Goal: Information Seeking & Learning: Learn about a topic

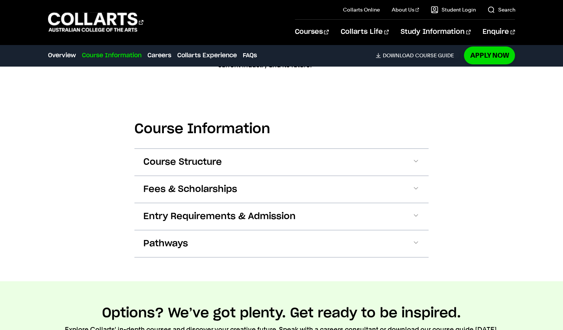
scroll to position [719, 0]
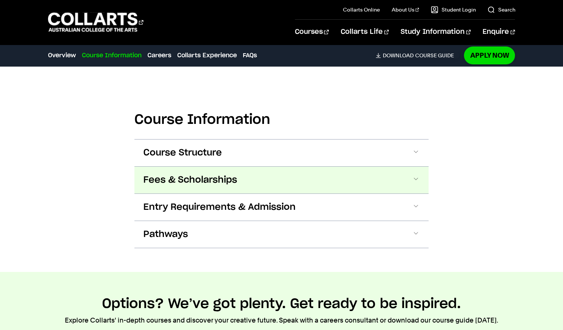
click at [187, 183] on span "Fees & Scholarships" at bounding box center [190, 180] width 94 height 12
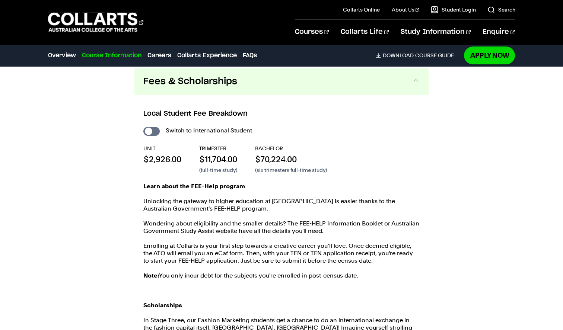
scroll to position [817, 0]
click at [153, 129] on input "International Student" at bounding box center [151, 131] width 16 height 9
checkbox input "true"
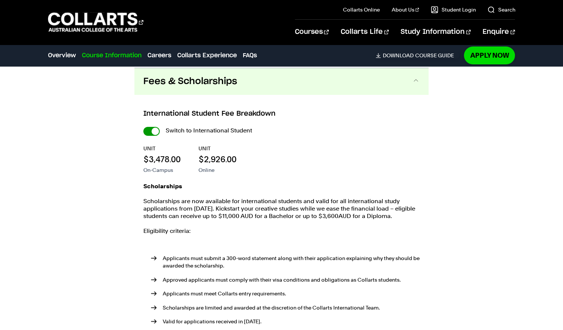
click at [0, 0] on input "International Student" at bounding box center [0, 0] width 0 height 0
checkbox input "false"
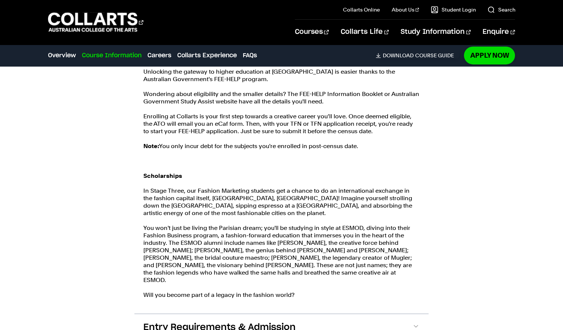
scroll to position [947, 0]
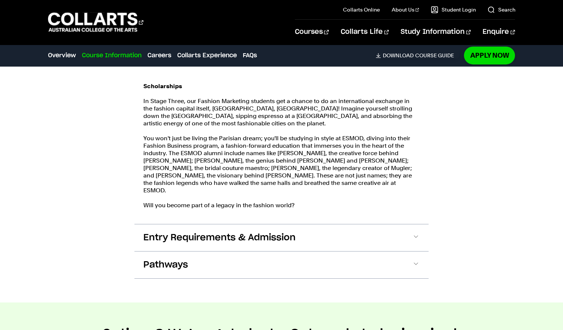
click at [233, 235] on span "Entry Requirements & Admission" at bounding box center [219, 238] width 152 height 12
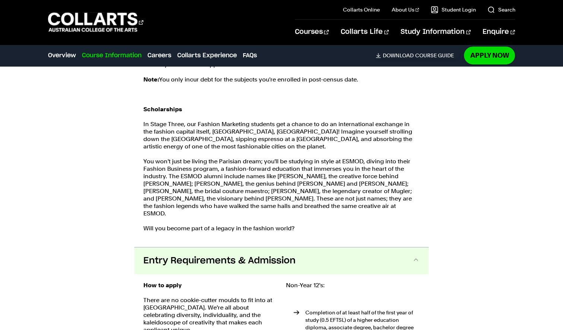
scroll to position [1010, 0]
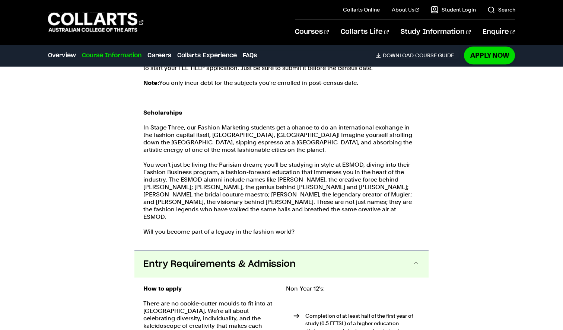
click at [231, 232] on div "Learn about the FEE-Help program Unlocking the gateway to higher education at […" at bounding box center [281, 116] width 276 height 253
click at [233, 258] on span "Entry Requirements & Admission" at bounding box center [219, 264] width 152 height 12
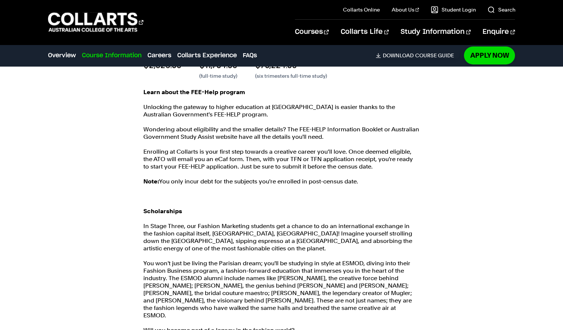
scroll to position [768, 0]
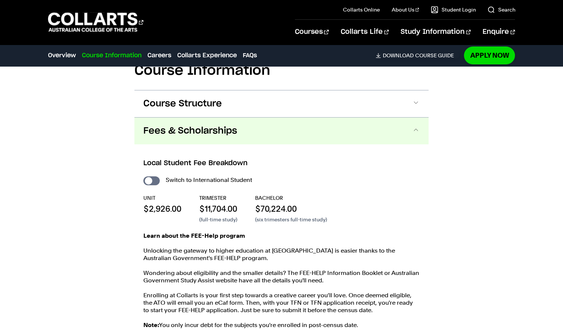
click at [268, 125] on button "Fees & Scholarships" at bounding box center [281, 131] width 294 height 27
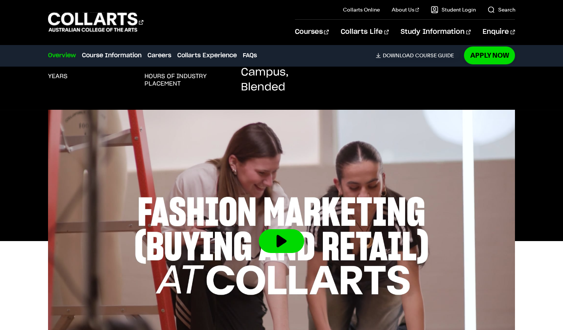
scroll to position [0, 0]
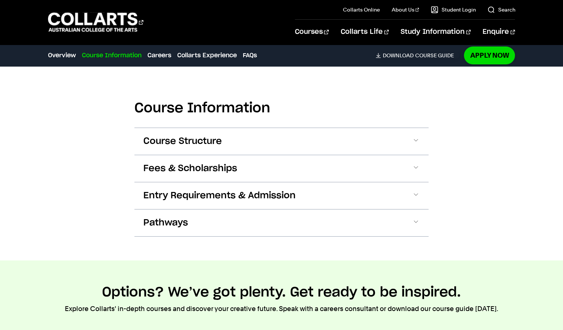
scroll to position [730, 0]
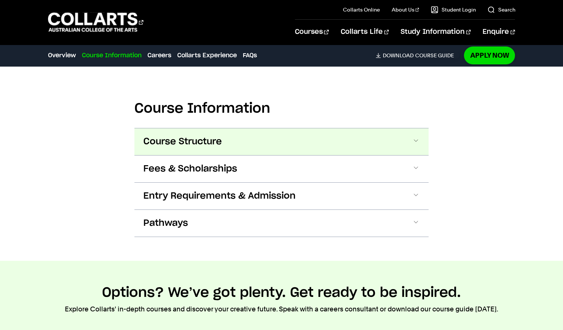
click at [191, 140] on span "Course Structure" at bounding box center [182, 142] width 79 height 12
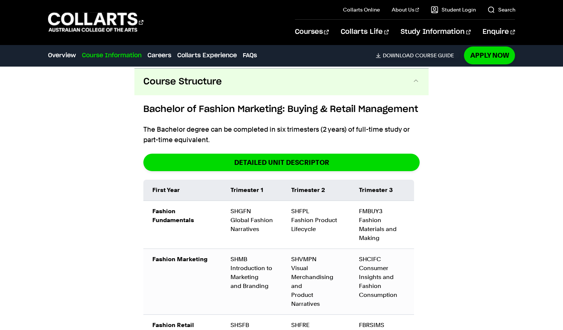
scroll to position [790, 0]
click at [190, 80] on span "Course Structure" at bounding box center [182, 82] width 79 height 12
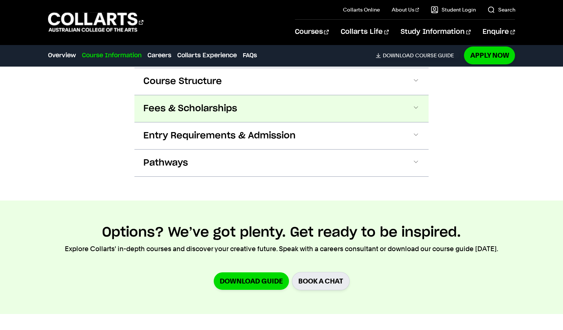
click at [199, 118] on button "Fees & Scholarships" at bounding box center [281, 108] width 294 height 27
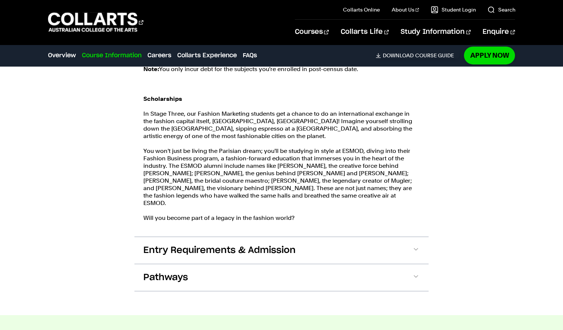
scroll to position [1025, 0]
drag, startPoint x: 384, startPoint y: 193, endPoint x: 363, endPoint y: 194, distance: 20.5
click at [363, 194] on p "You won't just be living the Parisian dream; you'll be studying in style at ESM…" at bounding box center [281, 177] width 276 height 60
